Goal: Information Seeking & Learning: Learn about a topic

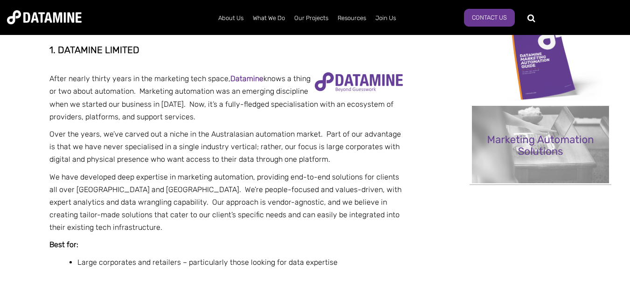
scroll to position [405, 0]
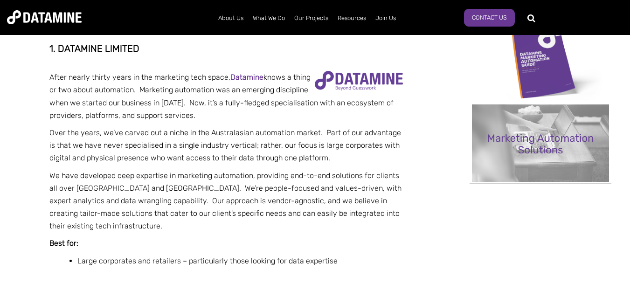
drag, startPoint x: 59, startPoint y: 44, endPoint x: 162, endPoint y: 49, distance: 103.2
click at [162, 49] on h2 "1. Datamine Limited" at bounding box center [226, 48] width 354 height 10
copy h2 "Datamine Limited"
click at [76, 62] on p at bounding box center [226, 60] width 354 height 13
drag, startPoint x: 145, startPoint y: 50, endPoint x: 58, endPoint y: 40, distance: 87.4
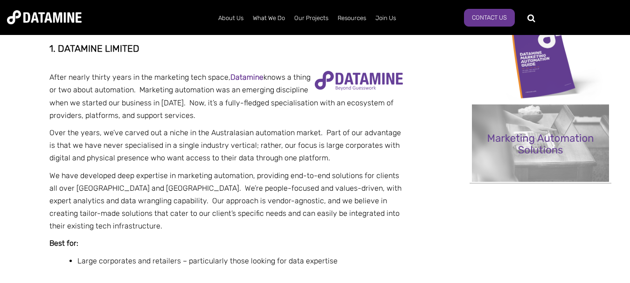
copy h2 "Datamine Limited"
click at [149, 190] on p "We have developed deep expertise in marketing automation, providing end-to-end …" at bounding box center [226, 200] width 354 height 63
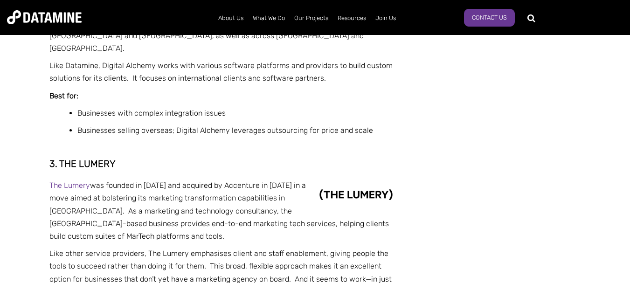
scroll to position [825, 0]
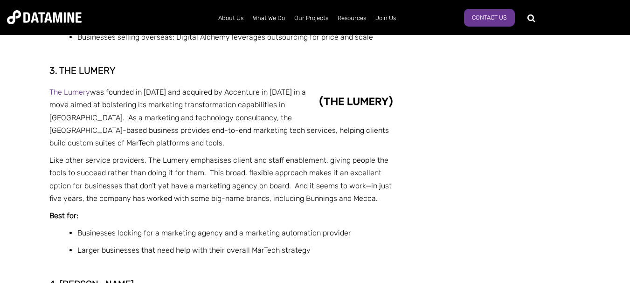
click at [147, 175] on p "Like other service providers, The Lumery emphasises client and staff enablement…" at bounding box center [226, 179] width 354 height 51
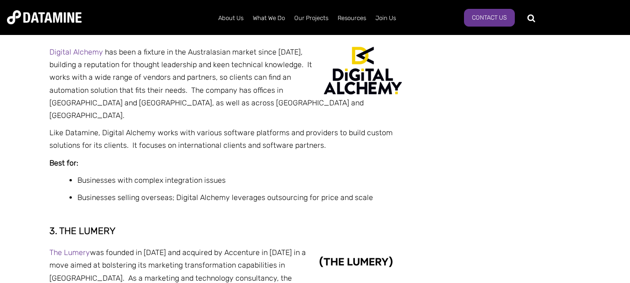
scroll to position [571, 0]
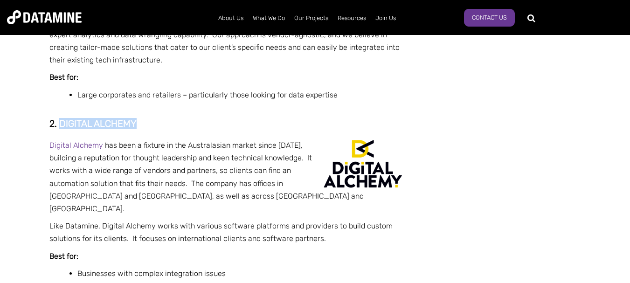
drag, startPoint x: 60, startPoint y: 127, endPoint x: 163, endPoint y: 115, distance: 104.3
copy h2 "Digital alchemy"
click at [90, 146] on link "Digital Alchemy" at bounding box center [76, 145] width 54 height 9
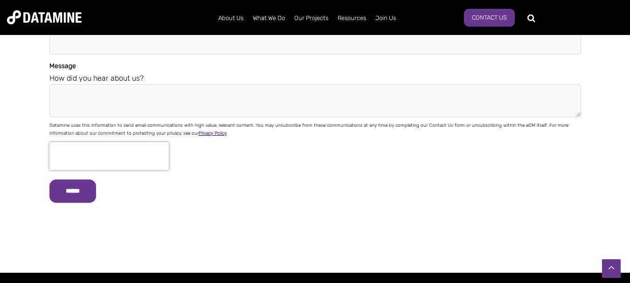
scroll to position [3487, 0]
